Goal: Check status: Check status

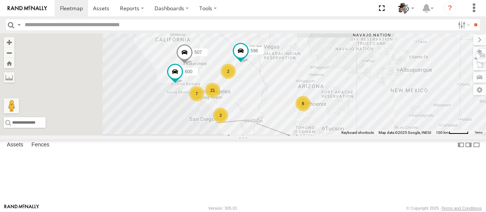
drag, startPoint x: 330, startPoint y: 119, endPoint x: 343, endPoint y: 113, distance: 14.1
click at [343, 113] on div "484 583 21 8 7 2 2 596 507 600" at bounding box center [243, 84] width 486 height 102
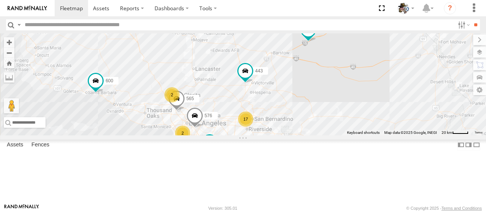
drag, startPoint x: 316, startPoint y: 114, endPoint x: 404, endPoint y: 122, distance: 87.7
click at [404, 122] on div "484 583 507 600 532 581 443 17 2 2 3 566 576 596 565" at bounding box center [243, 84] width 486 height 102
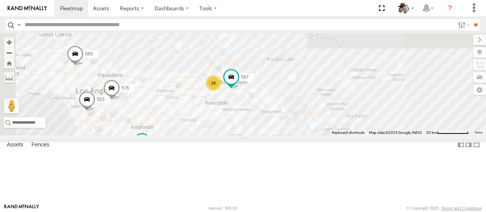
drag, startPoint x: 373, startPoint y: 150, endPoint x: 364, endPoint y: 82, distance: 68.6
click at [364, 82] on div "484 583 507 600 532 581 443 566 576 596 565 16 553 567" at bounding box center [243, 84] width 486 height 102
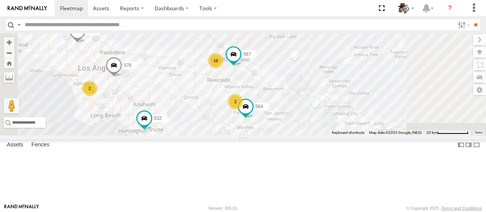
drag, startPoint x: 393, startPoint y: 117, endPoint x: 396, endPoint y: 91, distance: 26.8
click at [396, 91] on div "484 583 507 600 532 581 443 566 576 596 565 16 2 567 564 2" at bounding box center [243, 84] width 486 height 102
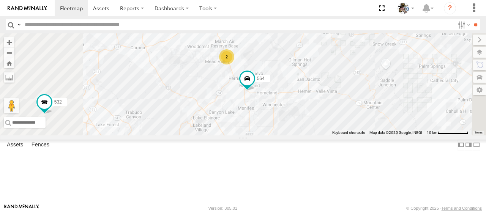
drag, startPoint x: 325, startPoint y: 158, endPoint x: 346, endPoint y: 138, distance: 28.8
click at [346, 136] on div "484 583 507 600 532 581 443 566 576 596 565 567 564 15 2" at bounding box center [243, 84] width 486 height 102
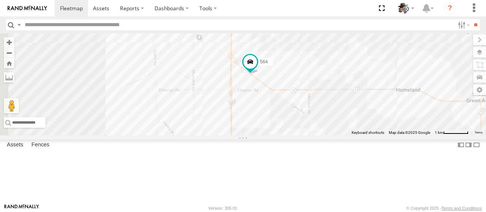
drag, startPoint x: 332, startPoint y: 51, endPoint x: 359, endPoint y: 113, distance: 67.9
click at [359, 113] on div "484 583 507 600 532 581 443 566 576 596 565 567 564" at bounding box center [243, 84] width 486 height 102
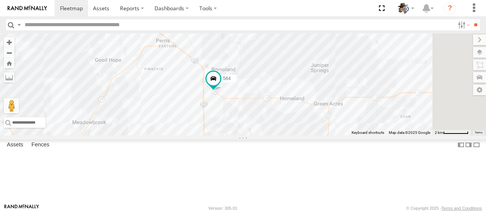
drag, startPoint x: 392, startPoint y: 164, endPoint x: 334, endPoint y: 144, distance: 61.1
click at [329, 136] on div "484 583 507 600 532 581 443 566 576 596 565 567 564" at bounding box center [243, 84] width 486 height 102
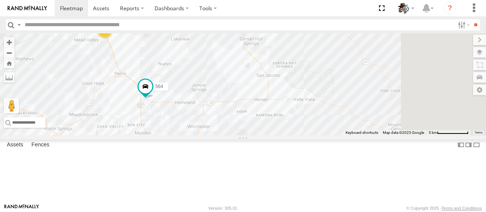
drag, startPoint x: 441, startPoint y: 152, endPoint x: 354, endPoint y: 146, distance: 86.9
click at [353, 136] on div "484 583 507 600 532 581 443 566 576 596 565 567 564 2" at bounding box center [243, 84] width 486 height 102
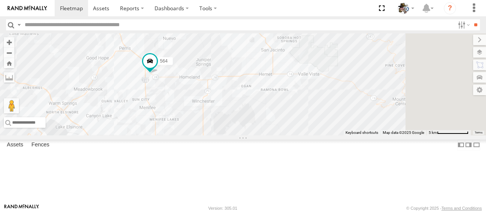
drag, startPoint x: 371, startPoint y: 141, endPoint x: 372, endPoint y: 131, distance: 9.9
click at [372, 131] on div "484 583 507 600 532 581 443 566 576 596 565 567 564 2" at bounding box center [243, 84] width 486 height 102
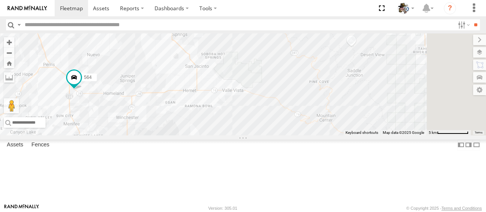
drag, startPoint x: 373, startPoint y: 136, endPoint x: 296, endPoint y: 153, distance: 78.9
click at [296, 136] on div "484 583 507 600 532 581 443 566 576 596 565 567 564 2" at bounding box center [243, 84] width 486 height 102
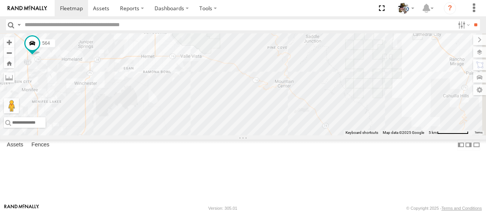
drag, startPoint x: 352, startPoint y: 150, endPoint x: 310, endPoint y: 116, distance: 54.0
click at [310, 116] on div "484 583 507 600 532 581 443 566 576 596 565 567 564 2" at bounding box center [243, 84] width 486 height 102
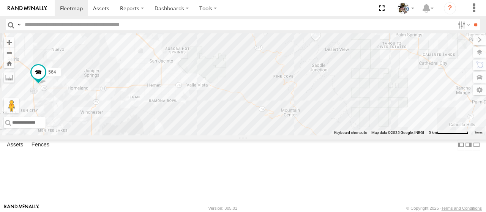
drag, startPoint x: 368, startPoint y: 165, endPoint x: 374, endPoint y: 193, distance: 28.7
click at [374, 136] on div "484 583 507 600 532 581 443 566 576 596 565 567 564 2" at bounding box center [243, 84] width 486 height 102
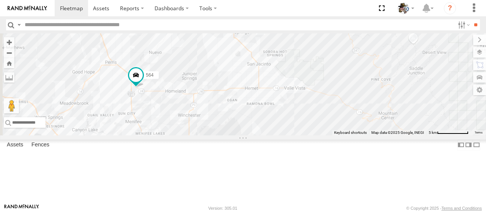
drag, startPoint x: 306, startPoint y: 139, endPoint x: 405, endPoint y: 143, distance: 99.3
click at [405, 136] on div "484 583 507 600 532 581 443 566 576 596 565 567 564 2" at bounding box center [243, 84] width 486 height 102
click at [143, 82] on span at bounding box center [136, 75] width 14 height 14
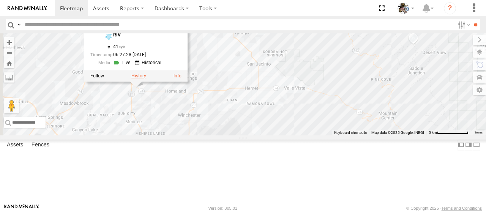
click at [146, 79] on label at bounding box center [138, 75] width 15 height 5
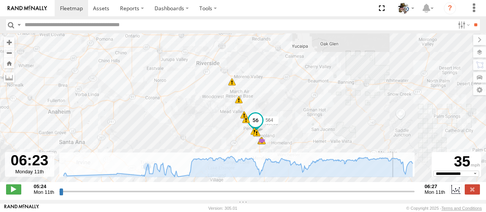
drag, startPoint x: 63, startPoint y: 196, endPoint x: 406, endPoint y: 190, distance: 343.2
type input "**********"
click at [406, 190] on input "range" at bounding box center [237, 191] width 356 height 7
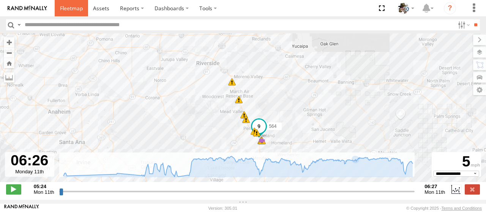
click at [74, 6] on span at bounding box center [71, 8] width 23 height 7
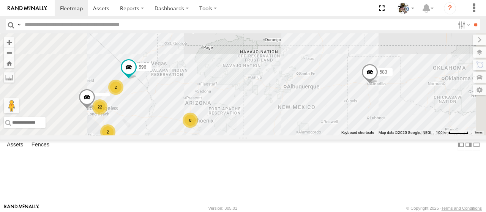
drag, startPoint x: 323, startPoint y: 130, endPoint x: 338, endPoint y: 94, distance: 38.7
click at [338, 94] on div "484 583 22 8 2 2 596" at bounding box center [243, 84] width 486 height 102
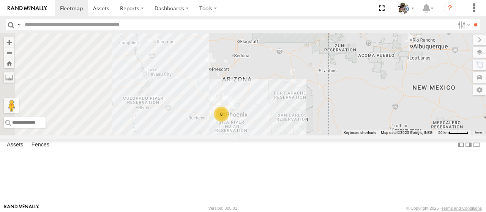
drag, startPoint x: 319, startPoint y: 118, endPoint x: 373, endPoint y: 144, distance: 60.3
click at [373, 136] on div "484 583 596 8" at bounding box center [243, 84] width 486 height 102
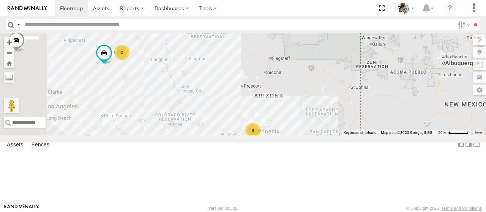
drag, startPoint x: 336, startPoint y: 95, endPoint x: 402, endPoint y: 132, distance: 76.1
click at [402, 132] on div "484 583 8 581 2" at bounding box center [243, 84] width 486 height 102
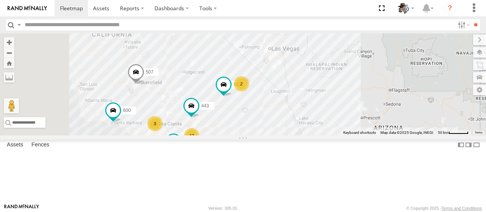
drag, startPoint x: 325, startPoint y: 166, endPoint x: 358, endPoint y: 139, distance: 42.6
click at [358, 136] on div "484 583 507 8 442 581 2 17 3 3 532 3 443 600" at bounding box center [243, 84] width 486 height 102
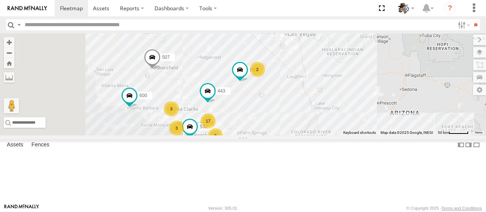
drag, startPoint x: 322, startPoint y: 144, endPoint x: 361, endPoint y: 119, distance: 46.7
click at [361, 119] on div "484 583 507 8 2 581 2 17 3 3 532 3 443 600" at bounding box center [243, 84] width 486 height 102
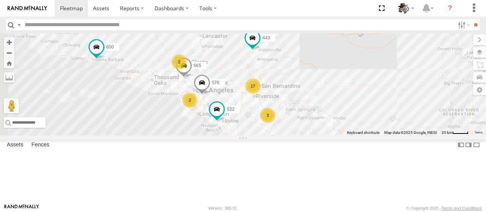
drag, startPoint x: 340, startPoint y: 132, endPoint x: 372, endPoint y: 105, distance: 41.6
click at [372, 105] on div "484 583 507 581 532 443 600 17 2 2 3 566 576 565" at bounding box center [243, 84] width 486 height 102
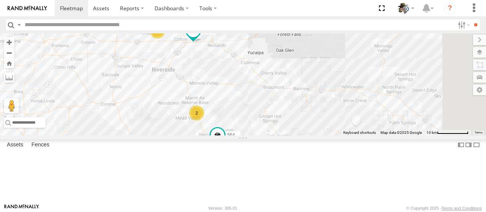
drag, startPoint x: 364, startPoint y: 127, endPoint x: 305, endPoint y: 91, distance: 68.9
click at [305, 93] on div "484 583 507 581 532 443 600 566 576 565 533 530 588 564 482 567 15 2" at bounding box center [243, 84] width 486 height 102
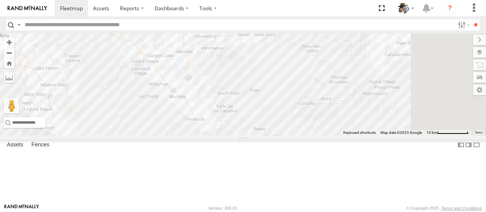
drag, startPoint x: 367, startPoint y: 166, endPoint x: 336, endPoint y: 52, distance: 118.2
click at [336, 52] on div "484 583 507 581 532 443 600 566 576 565 533 530 588 564 482 567 15 2" at bounding box center [243, 84] width 486 height 102
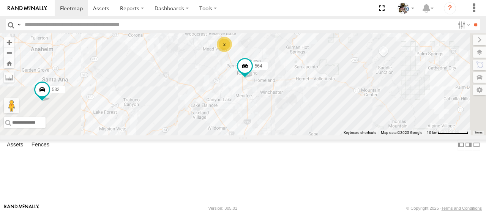
drag, startPoint x: 326, startPoint y: 57, endPoint x: 384, endPoint y: 109, distance: 77.5
click at [393, 110] on div "484 583 507 581 532 443 600 566 576 565 533 530 588 564 482 567 15 2" at bounding box center [243, 84] width 486 height 102
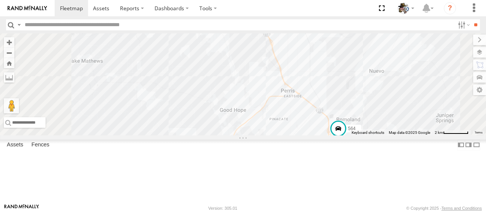
drag, startPoint x: 296, startPoint y: 64, endPoint x: 288, endPoint y: 136, distance: 71.9
click at [288, 136] on div "484 583 507 581 532 443 600 566 576 565 533 530 588 564 482 567 472 599" at bounding box center [243, 84] width 486 height 102
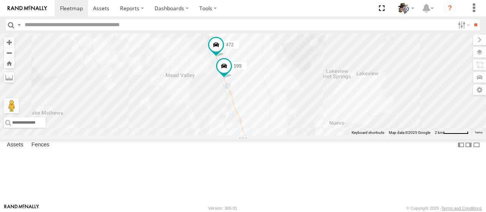
drag, startPoint x: 337, startPoint y: 149, endPoint x: 299, endPoint y: 139, distance: 38.5
click at [299, 136] on div "484 583 507 581 532 443 600 566 576 565 533 530 588 564 482 567 472 599" at bounding box center [243, 84] width 486 height 102
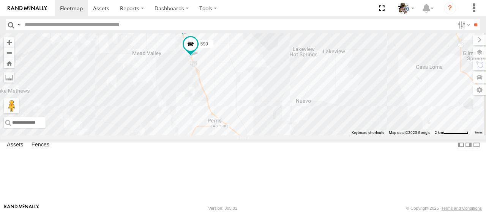
drag, startPoint x: 358, startPoint y: 123, endPoint x: 325, endPoint y: 101, distance: 39.8
click at [325, 101] on div "484 583 507 581 532 443 600 566 576 565 533 530 588 564 482 567 472 599" at bounding box center [243, 84] width 486 height 102
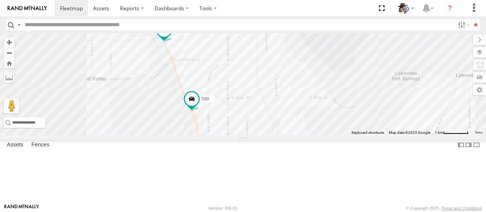
drag, startPoint x: 301, startPoint y: 78, endPoint x: 323, endPoint y: 124, distance: 51.2
click at [323, 124] on div "484 583 507 581 532 443 600 566 576 565 533 530 588 564 482 567 472 599" at bounding box center [243, 84] width 486 height 102
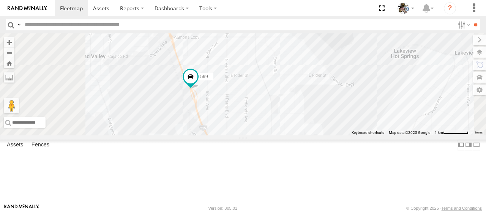
drag, startPoint x: 353, startPoint y: 123, endPoint x: 352, endPoint y: 99, distance: 23.6
click at [352, 99] on div "484 583 507 581 532 443 600 566 576 565 533 530 588 564 482 567 472 599" at bounding box center [243, 84] width 486 height 102
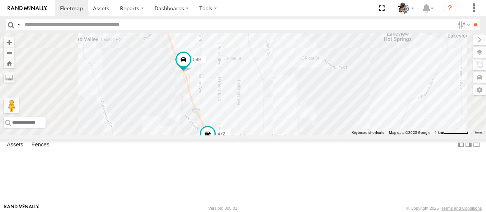
drag, startPoint x: 336, startPoint y: 165, endPoint x: 318, endPoint y: 144, distance: 28.0
click at [328, 136] on div "484 583 507 581 532 443 600 566 576 565 533 530 588 564 482 567 472 599" at bounding box center [243, 84] width 486 height 102
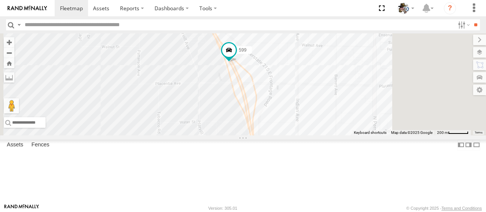
drag, startPoint x: 370, startPoint y: 143, endPoint x: 365, endPoint y: 35, distance: 108.4
click at [365, 35] on div "484 583 507 581 532 443 600 566 576 565 533 530 588 564 482 567 472 599" at bounding box center [243, 84] width 486 height 102
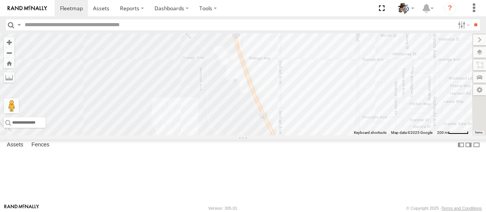
drag, startPoint x: 385, startPoint y: 139, endPoint x: 359, endPoint y: 86, distance: 59.7
click at [366, 84] on div "484 583 507 581 532 443 600 566 576 565 533 530 588 564 482 567 472 599" at bounding box center [243, 84] width 486 height 102
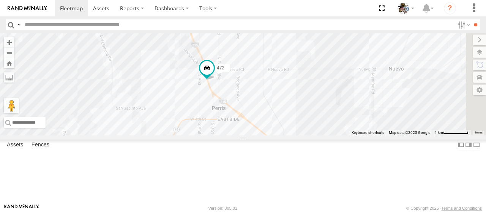
drag, startPoint x: 461, startPoint y: 153, endPoint x: 385, endPoint y: 97, distance: 94.1
click at [385, 97] on div "484 583 507 581 532 443 600 566 576 565 533 530 588 564 482 567 472 599" at bounding box center [243, 84] width 486 height 102
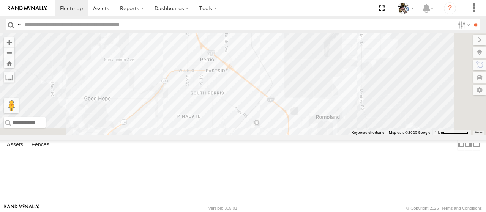
drag, startPoint x: 379, startPoint y: 165, endPoint x: 368, endPoint y: 116, distance: 49.4
click at [368, 116] on div "484 583 507 581 532 443 600 566 576 565 533 530 588 564 482 567 472 599" at bounding box center [243, 84] width 486 height 102
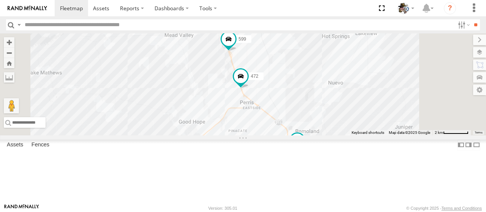
drag, startPoint x: 354, startPoint y: 144, endPoint x: 359, endPoint y: 171, distance: 27.1
click at [359, 136] on div "484 583 507 581 532 443 600 566 576 565 533 530 588 564 482 567 472 599" at bounding box center [243, 84] width 486 height 102
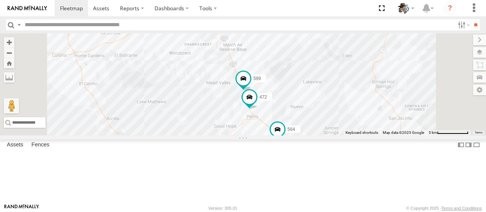
click at [271, 91] on div "484 583 507 581 532 443 600 566 576 565 533 530 588 564 482 567 472 599" at bounding box center [243, 84] width 486 height 102
click at [303, 111] on div "484 583 507 581 532 443 600 566 576 565 533 530 588 564 482 567 472 599 RIV RIV…" at bounding box center [243, 84] width 486 height 102
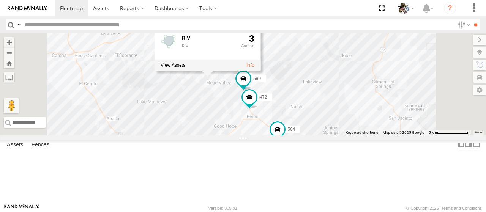
click at [443, 55] on div "484 583 507 581 532 443 600 566 576 565 533 530 588 564 482 567 472 599 RIV RIV…" at bounding box center [243, 84] width 486 height 102
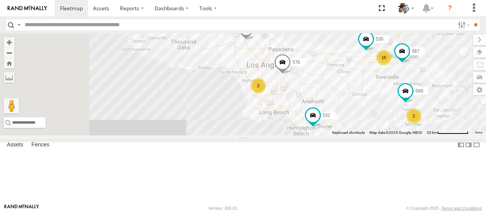
drag, startPoint x: 378, startPoint y: 137, endPoint x: 486, endPoint y: 189, distance: 120.2
click at [486, 136] on div "484 583 507 581 532 443 600 566 576 565 533 530 588 482 567 15 2 2 599" at bounding box center [243, 84] width 486 height 102
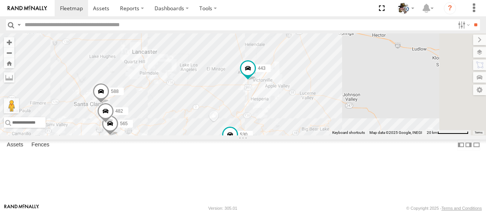
drag, startPoint x: 284, startPoint y: 130, endPoint x: 148, endPoint y: 227, distance: 167.3
click at [148, 212] on html at bounding box center [243, 106] width 486 height 212
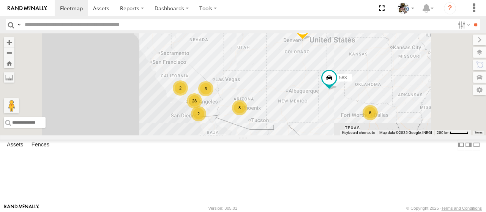
drag, startPoint x: 346, startPoint y: 135, endPoint x: 295, endPoint y: 135, distance: 50.9
click at [346, 134] on div "583 484 28 8 6 2 3 2" at bounding box center [243, 84] width 486 height 102
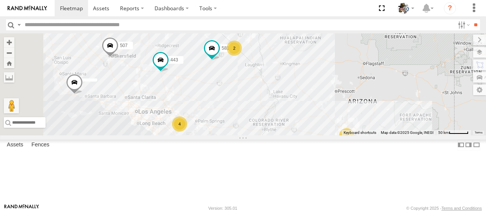
drag, startPoint x: 322, startPoint y: 127, endPoint x: 407, endPoint y: 135, distance: 85.9
click at [407, 135] on div "583 484 443 507 8 2 581 4 2" at bounding box center [243, 84] width 486 height 102
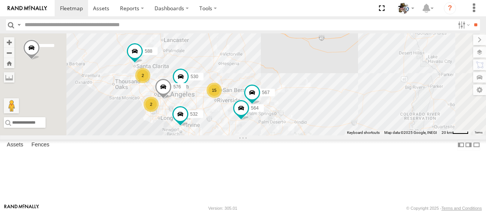
drag, startPoint x: 346, startPoint y: 162, endPoint x: 359, endPoint y: 112, distance: 52.3
click at [359, 112] on div "583 484 443 507 581 530 532 15 2 588 564 2 2 576 567" at bounding box center [243, 84] width 486 height 102
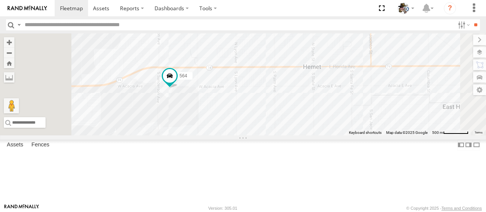
drag, startPoint x: 290, startPoint y: 119, endPoint x: 333, endPoint y: 120, distance: 43.0
click at [333, 120] on div "583 484 443 507 581 530 532 588 564 576 567" at bounding box center [243, 84] width 486 height 102
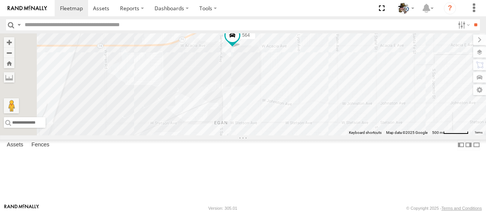
click at [410, 108] on div "583 484 443 507 581 530 532 588 564 576 567" at bounding box center [243, 84] width 486 height 102
click at [481, 50] on label at bounding box center [473, 52] width 28 height 11
click at [0, 0] on span "Basemaps" at bounding box center [0, 0] width 0 height 0
click at [0, 0] on span "Satellite + Roadmap" at bounding box center [0, 0] width 0 height 0
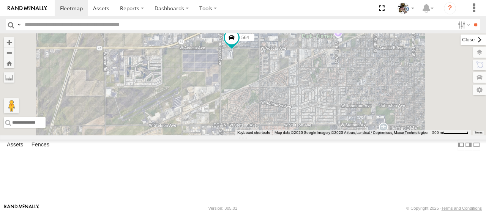
click at [461, 39] on label at bounding box center [473, 40] width 25 height 11
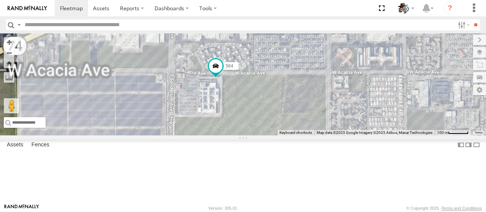
drag, startPoint x: 317, startPoint y: 92, endPoint x: 341, endPoint y: 142, distance: 54.9
click at [341, 136] on div "583 484 443 507 581 530 532 588 564 576 567" at bounding box center [243, 84] width 486 height 102
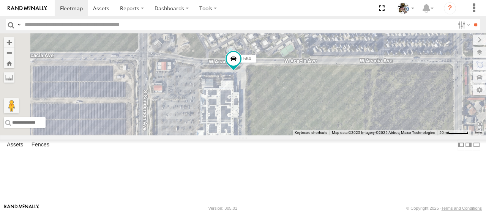
drag, startPoint x: 333, startPoint y: 114, endPoint x: 369, endPoint y: 120, distance: 37.4
click at [369, 120] on div "583 484 443 507 581 530 532 588 564 576 567" at bounding box center [243, 84] width 486 height 102
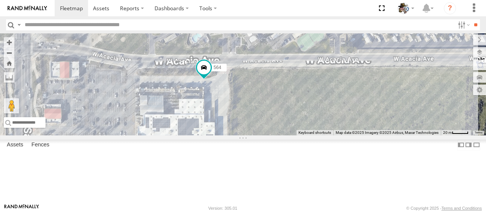
drag, startPoint x: 323, startPoint y: 95, endPoint x: 359, endPoint y: 132, distance: 51.9
click at [359, 132] on div "564" at bounding box center [243, 84] width 486 height 102
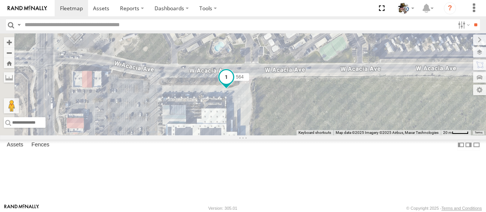
click at [233, 84] on span at bounding box center [227, 77] width 14 height 14
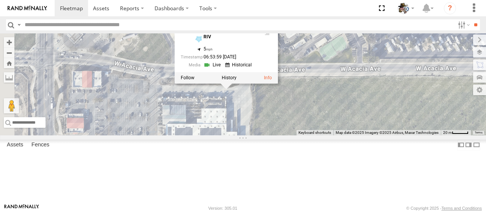
click at [223, 69] on link at bounding box center [213, 65] width 19 height 7
click at [380, 136] on div "564 564 Rialto RIV 33.74353 , -117.00415 5 06:53:59 08/11/2025" at bounding box center [243, 84] width 486 height 102
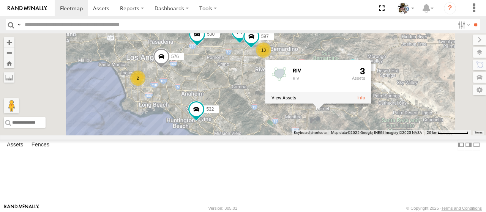
click at [362, 136] on div "564 13 530 2 532 457 2 482 576 565 597 567 RIV RIV 3" at bounding box center [243, 84] width 486 height 102
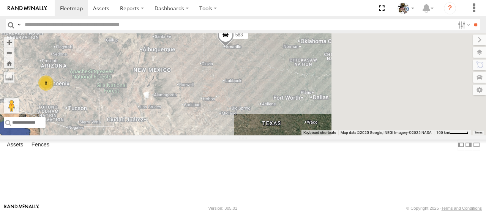
drag, startPoint x: 344, startPoint y: 161, endPoint x: 206, endPoint y: 156, distance: 138.4
click at [206, 136] on div "583 484 8 3" at bounding box center [243, 84] width 486 height 102
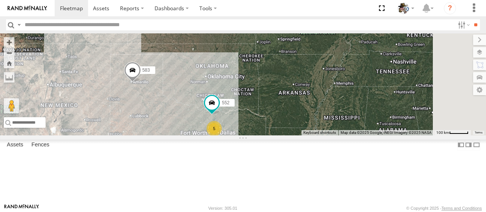
drag, startPoint x: 308, startPoint y: 125, endPoint x: 232, endPoint y: 150, distance: 79.9
click at [232, 136] on div "583 484 8 3 5 552" at bounding box center [243, 84] width 486 height 102
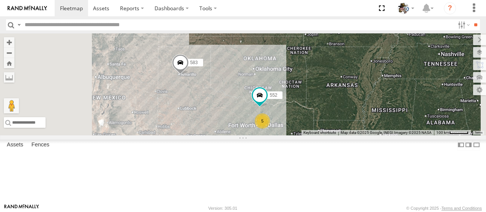
drag, startPoint x: 289, startPoint y: 129, endPoint x: 309, endPoint y: 133, distance: 20.7
click at [309, 133] on div "583 484 552 5" at bounding box center [243, 84] width 486 height 102
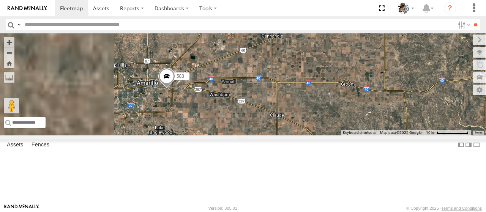
drag, startPoint x: 232, startPoint y: 105, endPoint x: 270, endPoint y: 144, distance: 54.3
click at [270, 136] on div "583 484 552" at bounding box center [243, 84] width 486 height 102
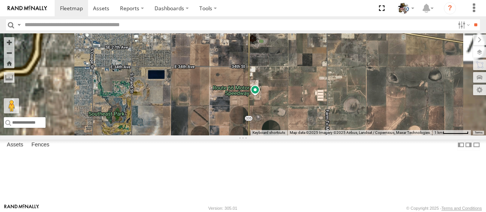
drag, startPoint x: 293, startPoint y: 87, endPoint x: 276, endPoint y: 188, distance: 102.9
click at [276, 136] on div "583 484 552" at bounding box center [243, 84] width 486 height 102
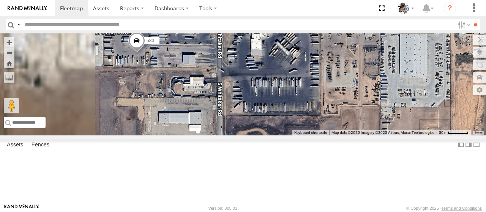
drag, startPoint x: 265, startPoint y: 110, endPoint x: 294, endPoint y: 181, distance: 77.0
click at [294, 136] on div "583 484 552" at bounding box center [243, 84] width 486 height 102
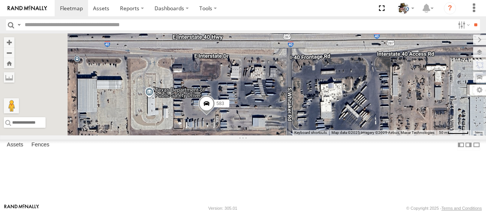
drag, startPoint x: 267, startPoint y: 160, endPoint x: 316, endPoint y: 175, distance: 51.4
click at [316, 136] on div "583 484 552" at bounding box center [243, 84] width 486 height 102
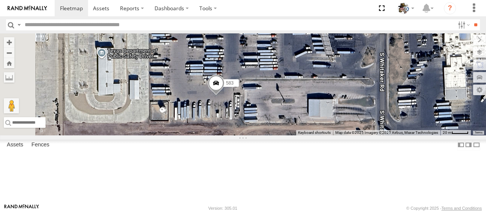
drag, startPoint x: 351, startPoint y: 170, endPoint x: 341, endPoint y: 166, distance: 10.9
click at [341, 136] on div "583 484 552" at bounding box center [243, 84] width 486 height 102
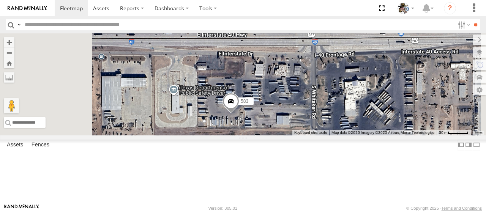
click at [239, 114] on span at bounding box center [231, 103] width 17 height 21
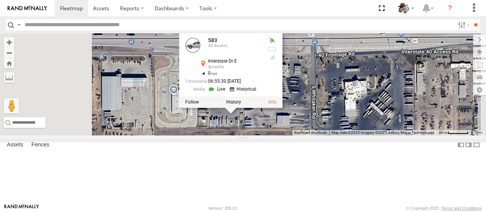
click at [228, 93] on link at bounding box center [217, 89] width 19 height 7
click at [380, 136] on div "583 484 552 583 All Assets Interstate Dr E Amarillo 35.19094 , -101.76243 0 07:…" at bounding box center [243, 84] width 486 height 102
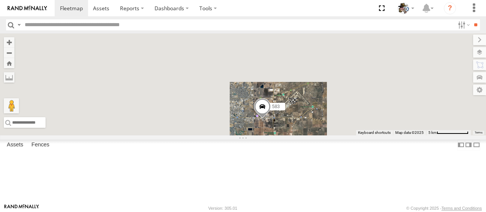
drag, startPoint x: 308, startPoint y: 172, endPoint x: 368, endPoint y: 163, distance: 60.4
click at [368, 136] on div "583 484 552" at bounding box center [243, 84] width 486 height 102
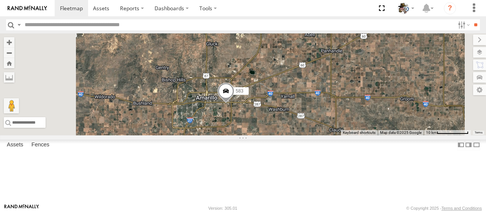
drag, startPoint x: 367, startPoint y: 172, endPoint x: 319, endPoint y: 152, distance: 51.9
click at [319, 136] on div "583 484 552" at bounding box center [243, 84] width 486 height 102
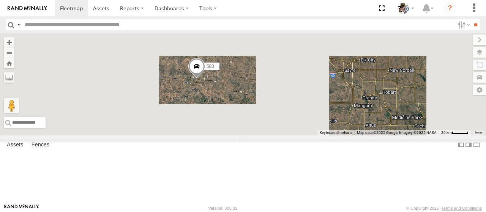
drag, startPoint x: 391, startPoint y: 174, endPoint x: 326, endPoint y: 133, distance: 76.5
click at [322, 125] on div "583 484 552" at bounding box center [243, 84] width 486 height 102
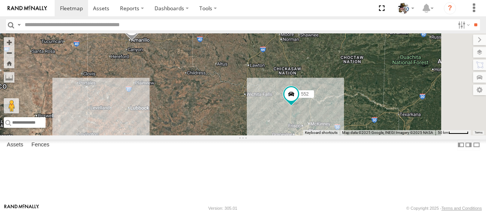
drag, startPoint x: 387, startPoint y: 143, endPoint x: 295, endPoint y: 105, distance: 99.4
click at [295, 105] on div "583 484 552" at bounding box center [243, 84] width 486 height 102
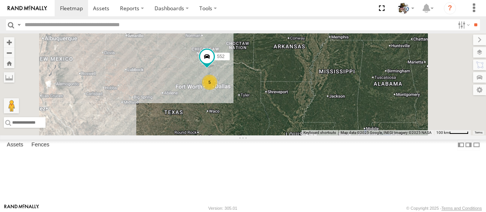
drag, startPoint x: 310, startPoint y: 123, endPoint x: 272, endPoint y: 100, distance: 44.5
click at [272, 100] on div "583 484 552 5" at bounding box center [243, 84] width 486 height 102
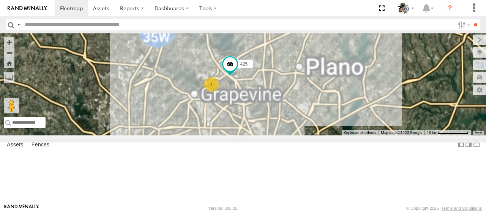
drag, startPoint x: 293, startPoint y: 79, endPoint x: 369, endPoint y: 141, distance: 98.8
click at [369, 136] on div "583 484 552 4 425" at bounding box center [243, 84] width 486 height 102
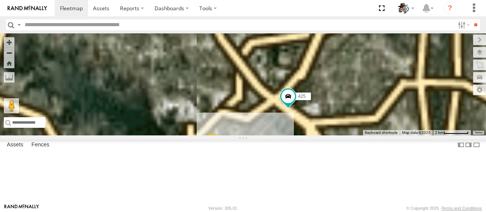
drag, startPoint x: 290, startPoint y: 99, endPoint x: 346, endPoint y: 202, distance: 116.6
click at [346, 136] on div "583 484 552 425 4" at bounding box center [243, 84] width 486 height 102
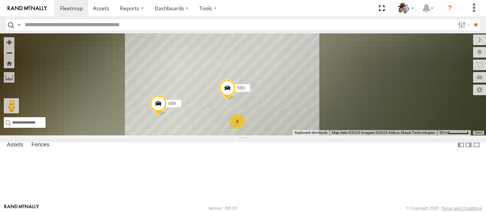
drag, startPoint x: 244, startPoint y: 128, endPoint x: 396, endPoint y: 170, distance: 157.3
click at [396, 136] on div "583 484 552 425 489 2 590" at bounding box center [243, 84] width 486 height 102
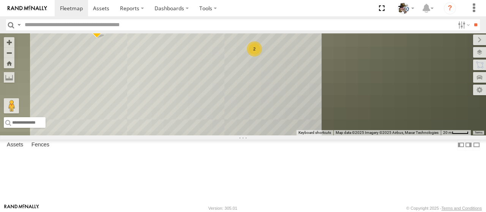
drag, startPoint x: 413, startPoint y: 147, endPoint x: 413, endPoint y: 113, distance: 34.2
click at [413, 112] on div "583 484 552 425 489 590 2" at bounding box center [243, 84] width 486 height 102
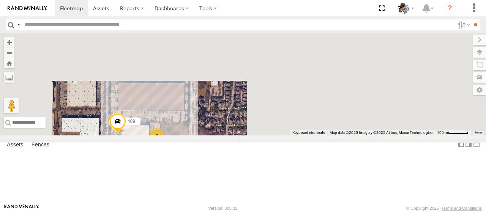
drag, startPoint x: 410, startPoint y: 127, endPoint x: 289, endPoint y: 162, distance: 125.6
click at [289, 136] on div "583 484 552 425 489 3" at bounding box center [243, 84] width 486 height 102
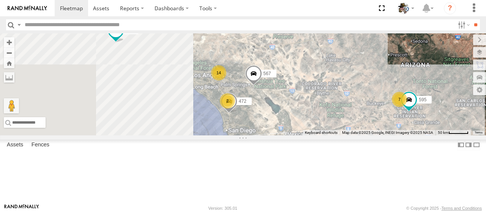
drag, startPoint x: 389, startPoint y: 93, endPoint x: 399, endPoint y: 87, distance: 11.5
click at [402, 83] on div "583 552 484 600 14 7 3 2 472 595 567" at bounding box center [243, 84] width 486 height 102
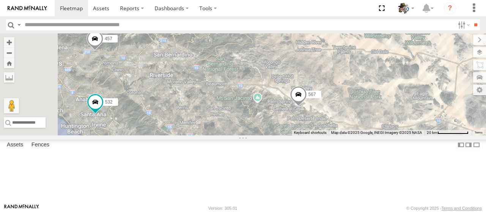
drag, startPoint x: 312, startPoint y: 152, endPoint x: 411, endPoint y: 178, distance: 103.1
click at [411, 136] on div "583 552 484 600 472 595 567 588 532 457 482 564" at bounding box center [243, 84] width 486 height 102
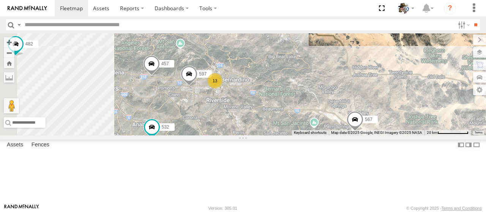
drag, startPoint x: 308, startPoint y: 128, endPoint x: 373, endPoint y: 160, distance: 72.2
click at [379, 136] on div "583 552 484 600 472 595 567 588 532 457 482 564 13 597 599" at bounding box center [243, 84] width 486 height 102
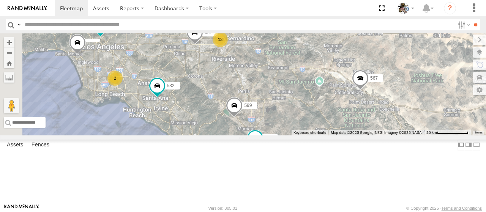
drag, startPoint x: 325, startPoint y: 129, endPoint x: 317, endPoint y: 93, distance: 36.9
click at [317, 93] on div "583 552 484 600 472 595 567 588 532 457 482 564 13 597 599 530 2" at bounding box center [243, 84] width 486 height 102
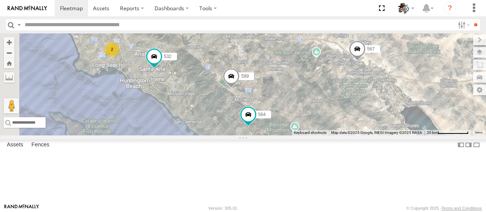
drag, startPoint x: 339, startPoint y: 152, endPoint x: 334, endPoint y: 117, distance: 35.3
click at [334, 117] on div "583 552 484 600 472 595 567 588 532 457 482 564 13 597 599 530 2" at bounding box center [243, 84] width 486 height 102
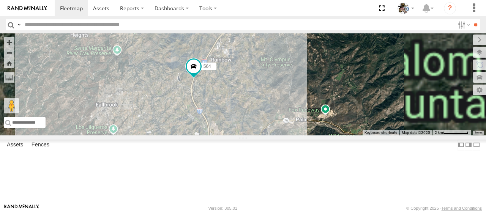
drag, startPoint x: 353, startPoint y: 89, endPoint x: 303, endPoint y: 156, distance: 83.6
click at [303, 136] on div "583 552 484 600 472 595 567 588 532 457 482 564 597 599 530" at bounding box center [243, 84] width 486 height 102
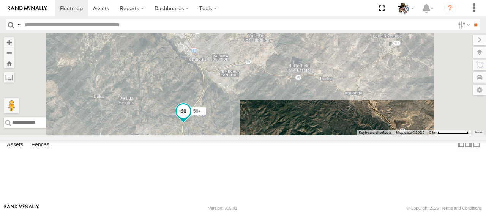
click at [192, 124] on span at bounding box center [183, 113] width 17 height 21
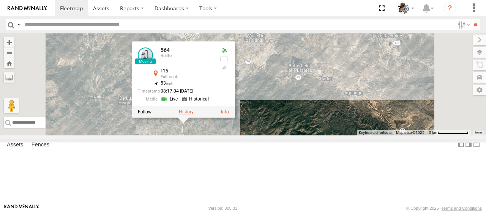
click at [194, 115] on label at bounding box center [186, 111] width 15 height 5
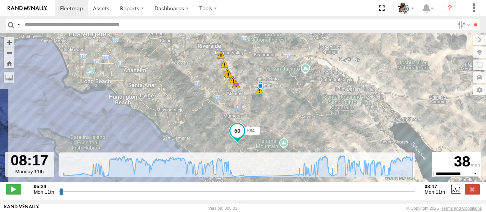
drag, startPoint x: 61, startPoint y: 196, endPoint x: 423, endPoint y: 200, distance: 361.4
type input "**********"
click at [415, 195] on input "range" at bounding box center [237, 191] width 356 height 7
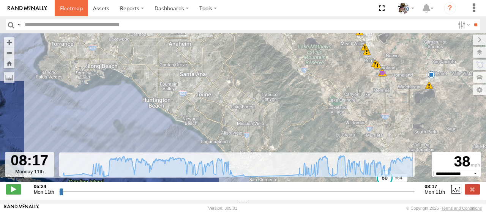
click at [75, 9] on span at bounding box center [71, 8] width 23 height 7
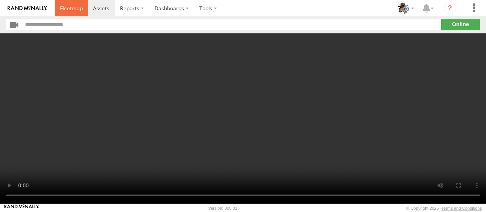
click at [66, 6] on span at bounding box center [71, 8] width 23 height 7
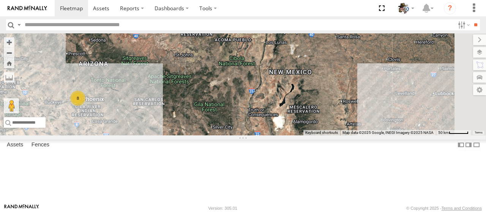
drag, startPoint x: 330, startPoint y: 104, endPoint x: 206, endPoint y: 104, distance: 123.9
click at [206, 104] on div "484 583 443 8 2" at bounding box center [243, 84] width 486 height 102
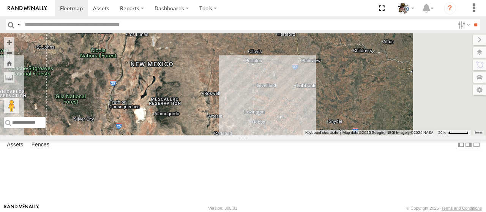
drag, startPoint x: 333, startPoint y: 114, endPoint x: 207, endPoint y: 111, distance: 125.4
click at [207, 111] on div "484 583 443 8 2" at bounding box center [243, 84] width 486 height 102
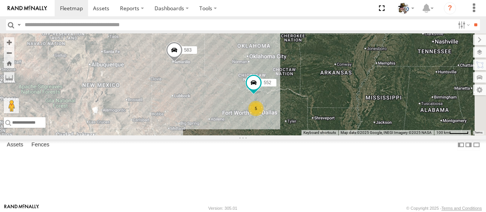
drag, startPoint x: 372, startPoint y: 96, endPoint x: 306, endPoint y: 110, distance: 67.7
click at [306, 110] on div "484 583 443 5 552" at bounding box center [243, 84] width 486 height 102
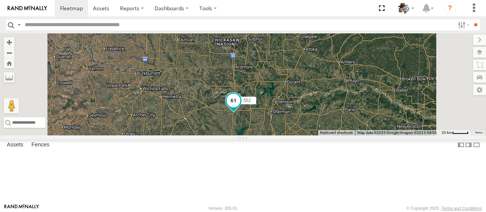
click at [241, 107] on span at bounding box center [234, 100] width 14 height 14
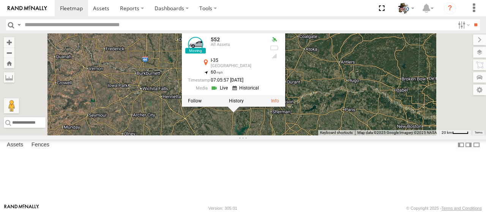
click at [230, 92] on link at bounding box center [220, 88] width 19 height 7
click at [310, 136] on div "484 583 443 552 5 552 All Assets I-35 Gainesville 33.62584 , -97.1526 60 07:05:…" at bounding box center [243, 84] width 486 height 102
